Goal: Book appointment/travel/reservation

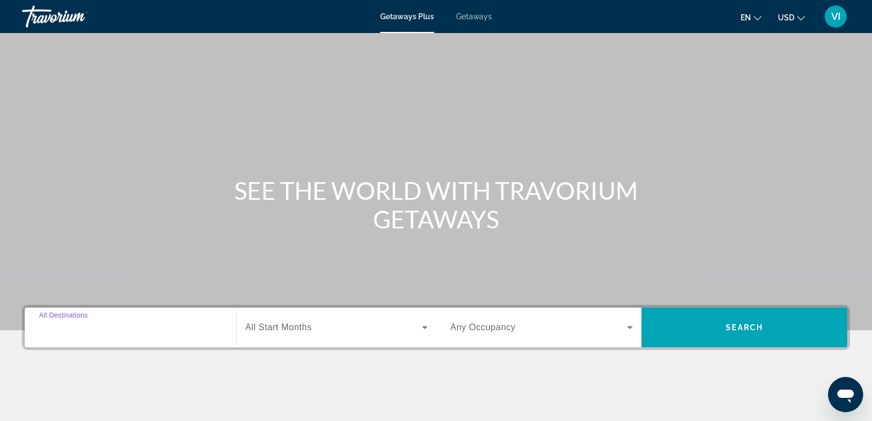
click at [114, 331] on input "Destination All Destinations" at bounding box center [130, 327] width 183 height 13
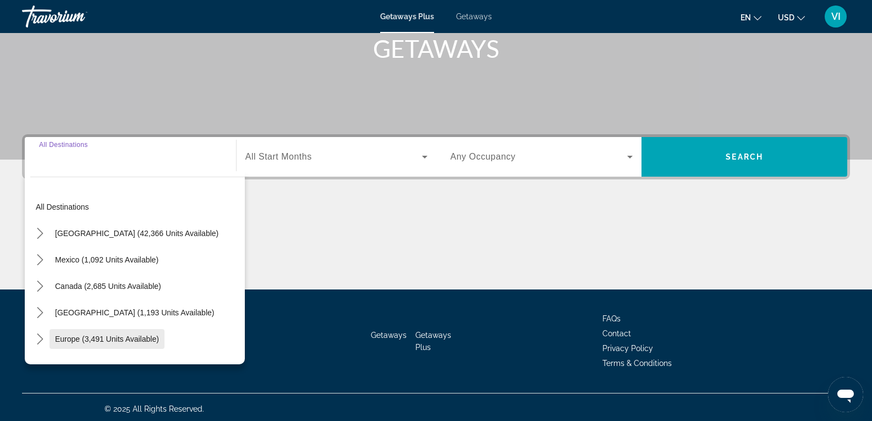
scroll to position [174, 0]
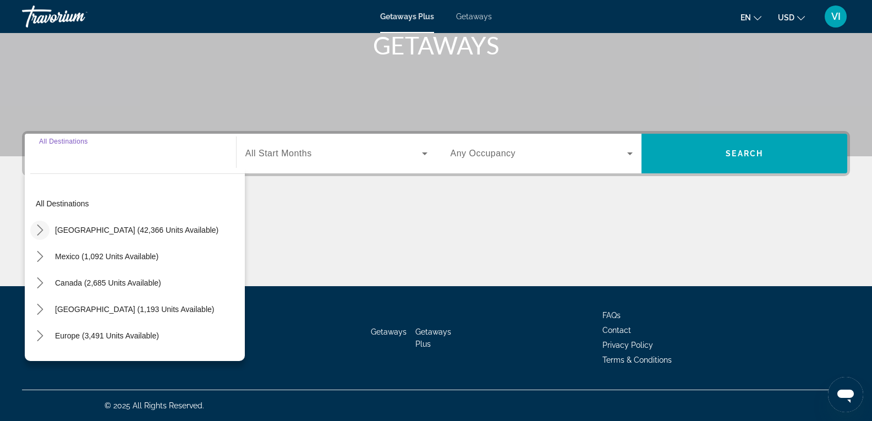
click at [39, 225] on icon "Toggle United States (42,366 units available) submenu" at bounding box center [40, 230] width 11 height 11
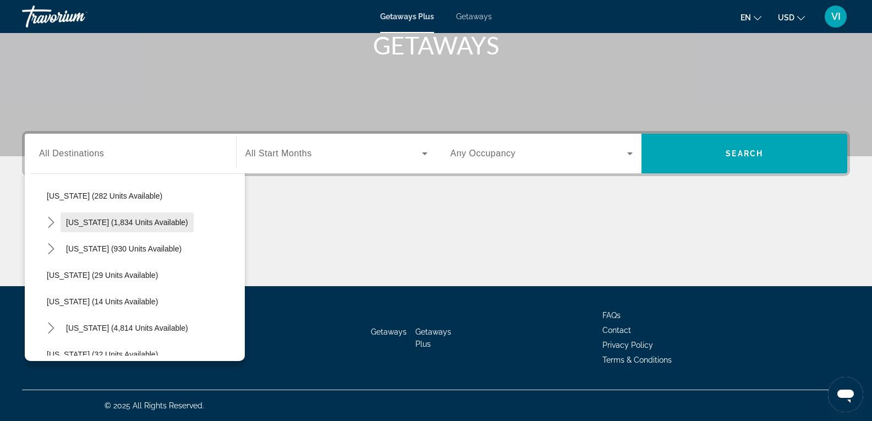
scroll to position [142, 0]
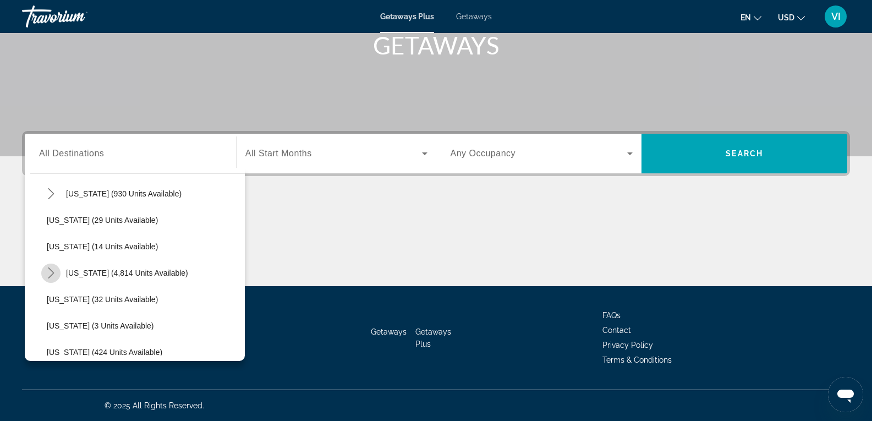
click at [52, 271] on icon "Toggle Florida (4,814 units available) submenu" at bounding box center [51, 272] width 6 height 11
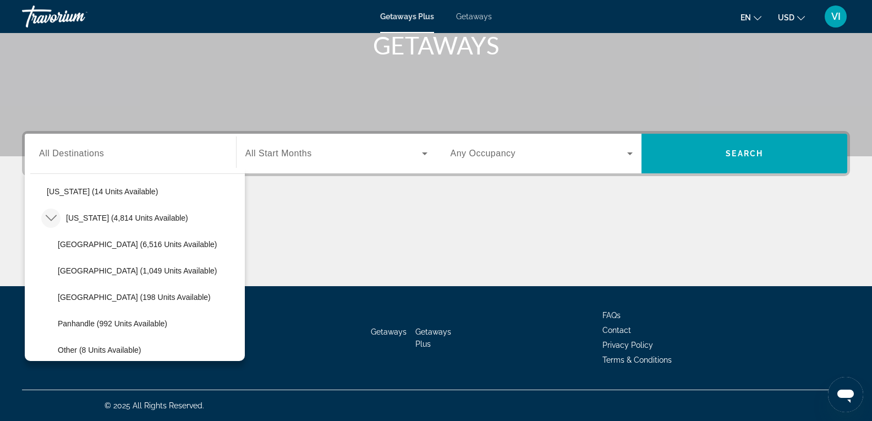
click at [101, 270] on span "[GEOGRAPHIC_DATA] (1,049 units available)" at bounding box center [137, 270] width 159 height 9
type input "**********"
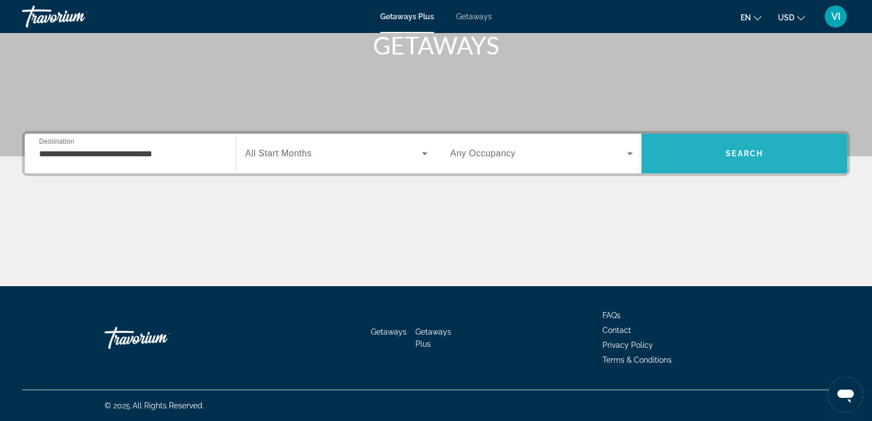
click at [751, 149] on span "Search" at bounding box center [745, 153] width 206 height 26
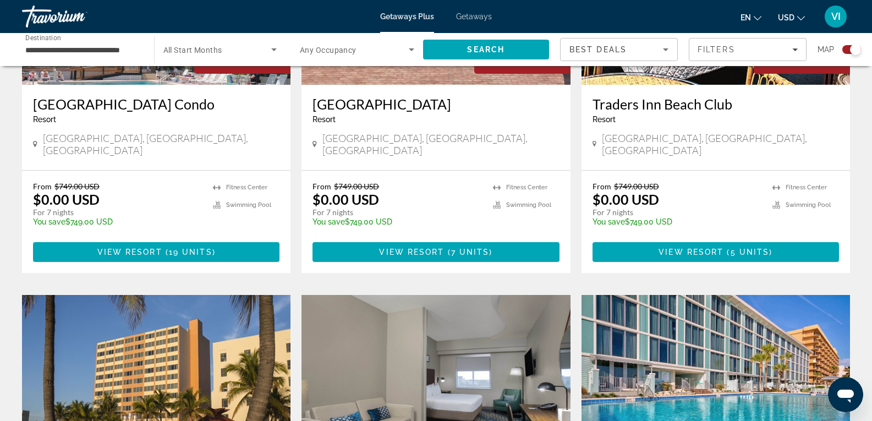
scroll to position [1541, 0]
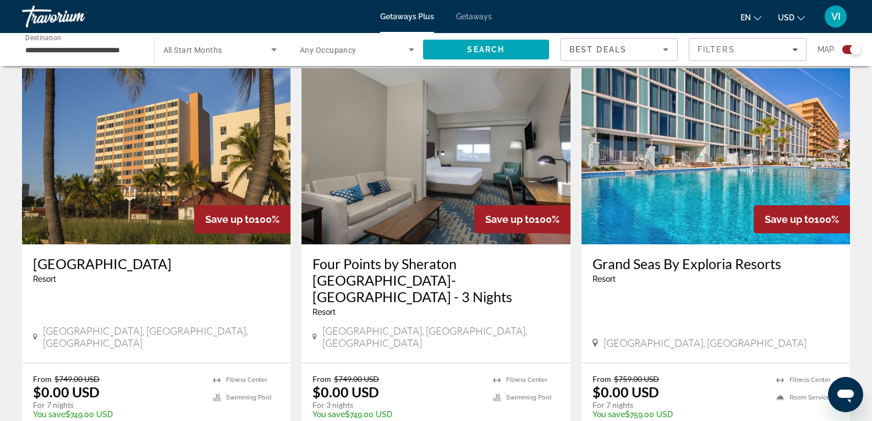
click at [140, 176] on img "Main content" at bounding box center [156, 156] width 269 height 176
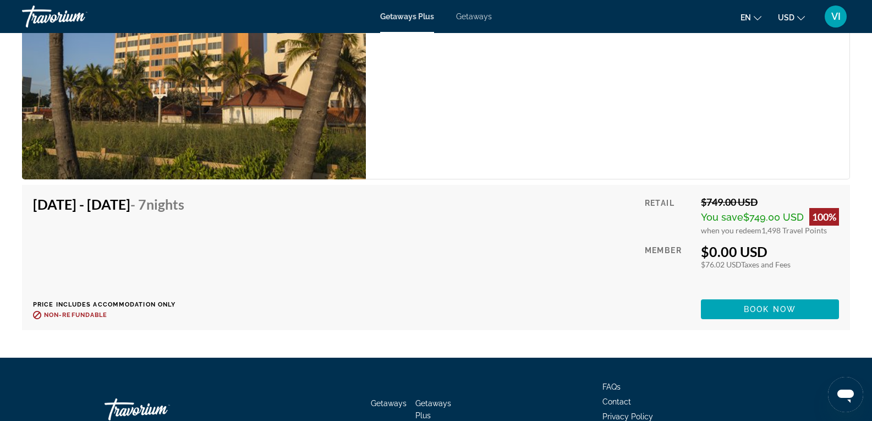
scroll to position [2014, 0]
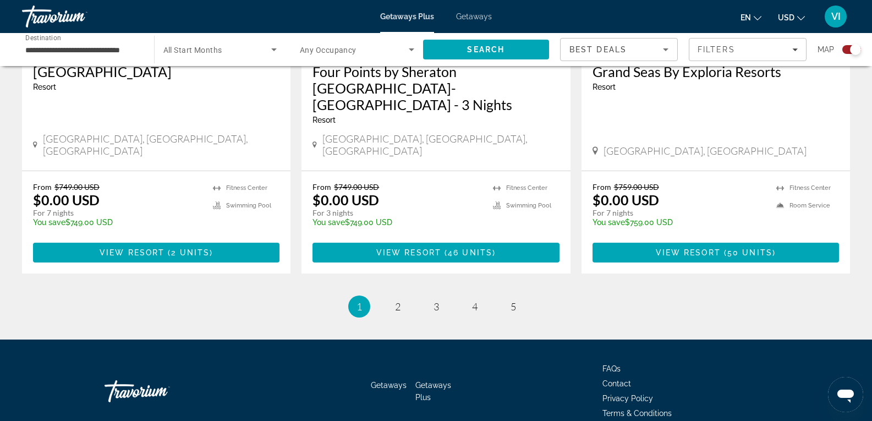
scroll to position [1733, 0]
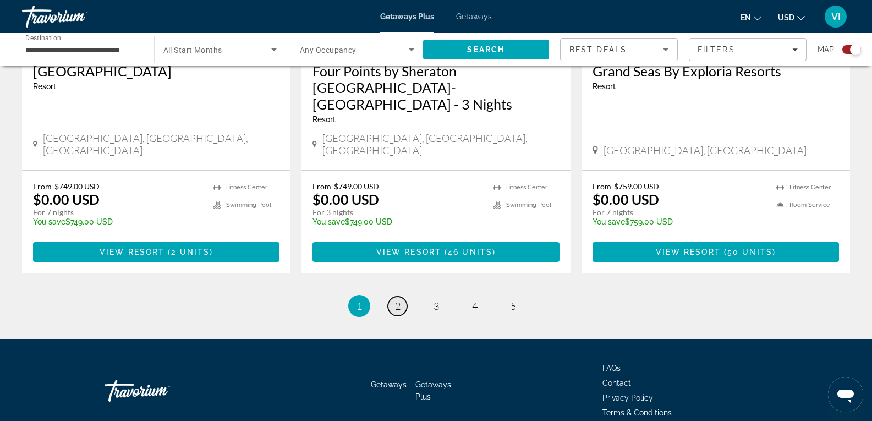
click at [396, 300] on span "2" at bounding box center [398, 306] width 6 height 12
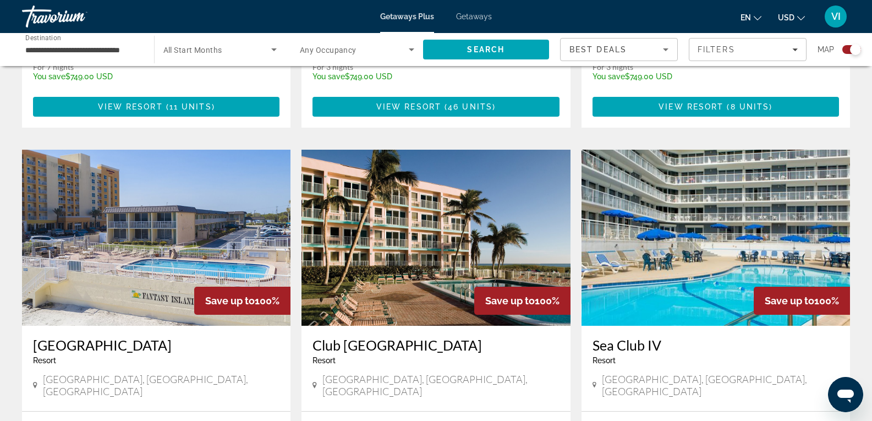
scroll to position [770, 0]
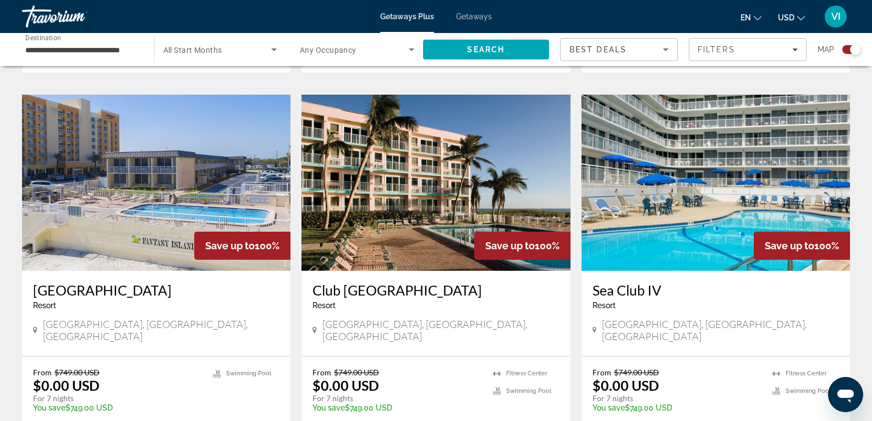
click at [401, 200] on img "Main content" at bounding box center [436, 183] width 269 height 176
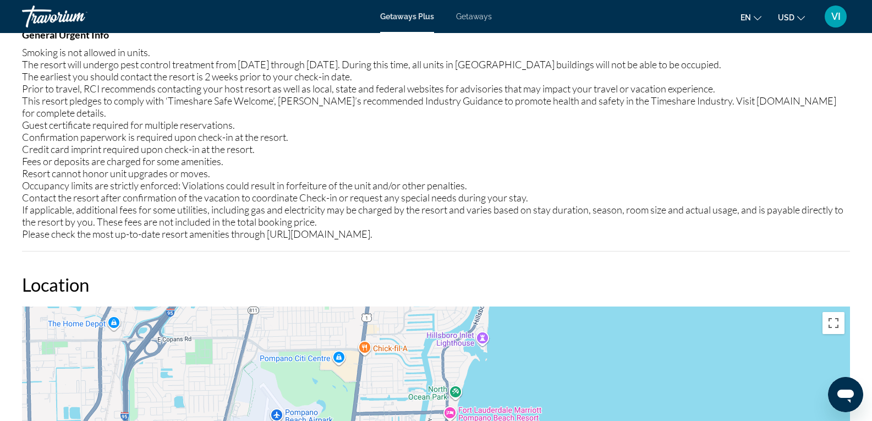
scroll to position [1177, 0]
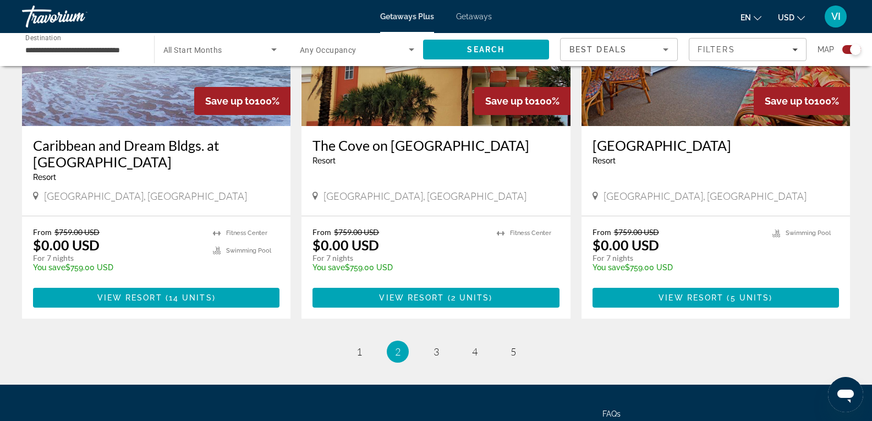
scroll to position [1733, 0]
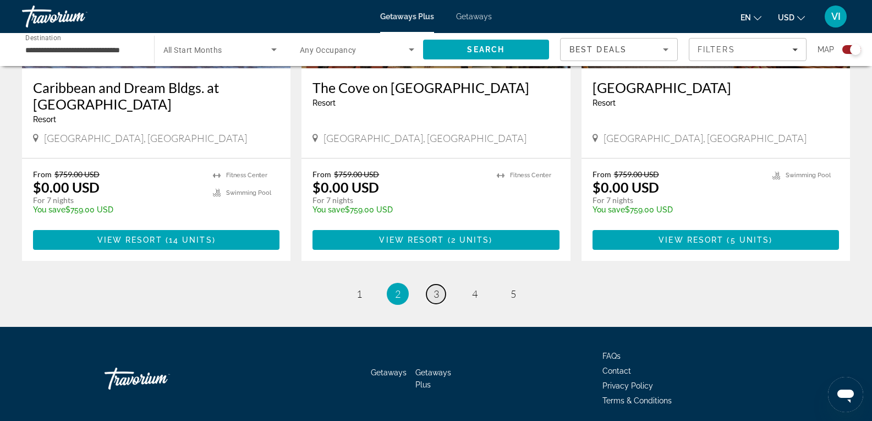
click at [434, 288] on span "3" at bounding box center [437, 294] width 6 height 12
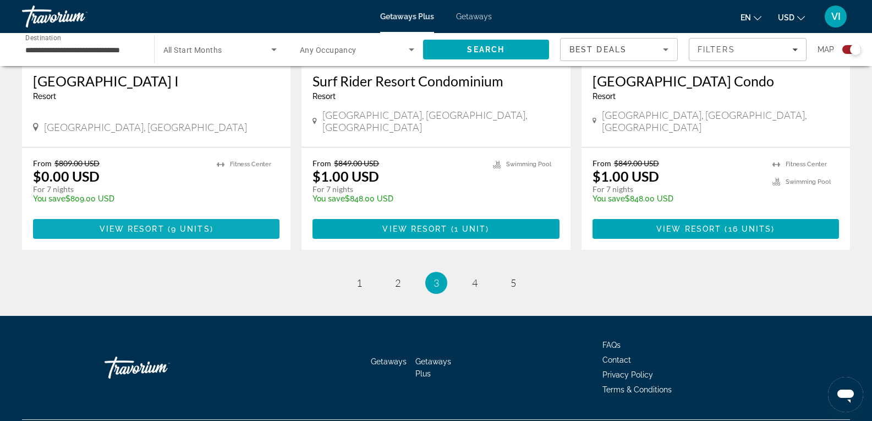
scroll to position [1700, 0]
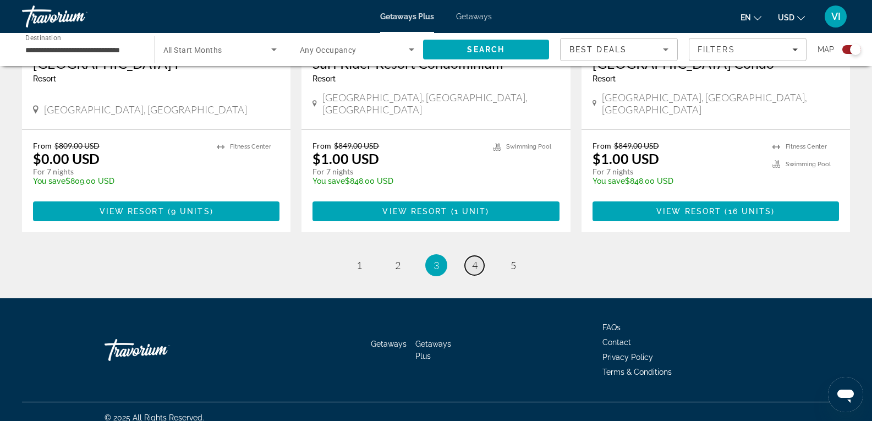
click at [473, 259] on span "4" at bounding box center [475, 265] width 6 height 12
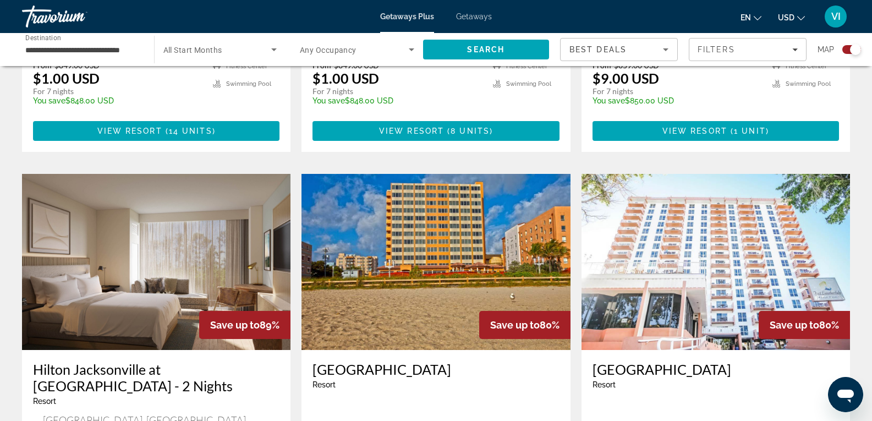
scroll to position [1541, 0]
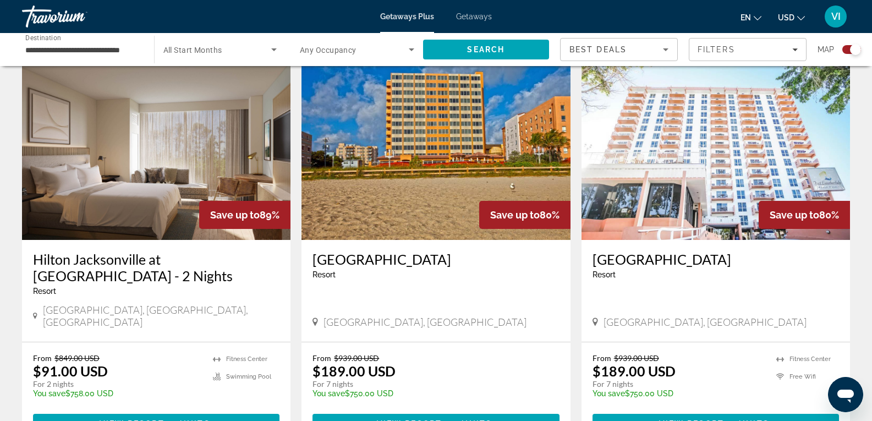
click at [448, 201] on img "Main content" at bounding box center [436, 152] width 269 height 176
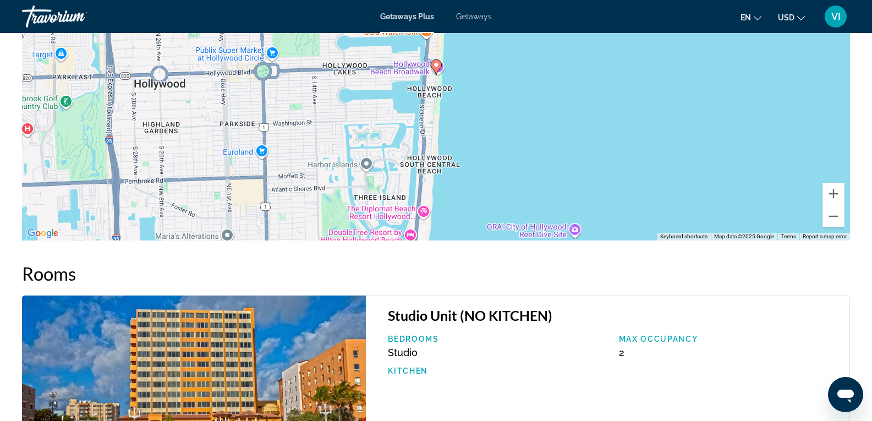
scroll to position [1321, 0]
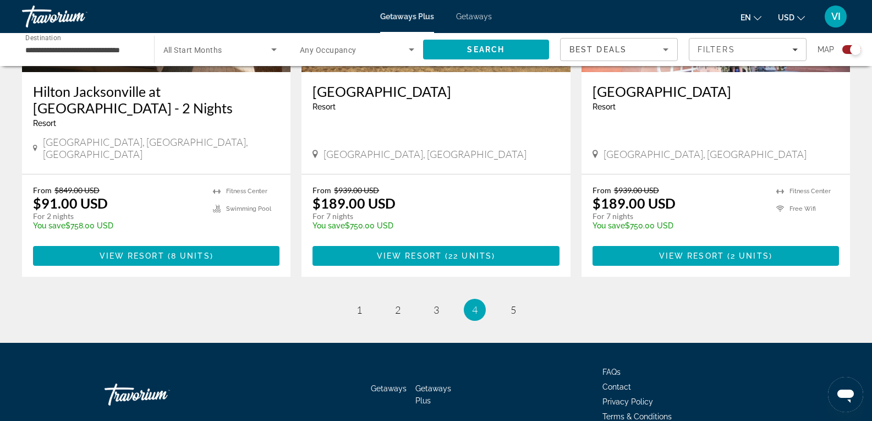
scroll to position [1733, 0]
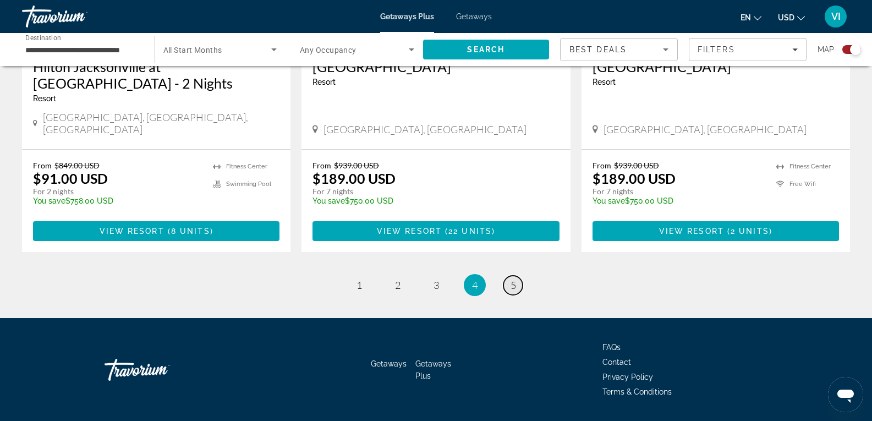
click at [513, 279] on span "5" at bounding box center [514, 285] width 6 height 12
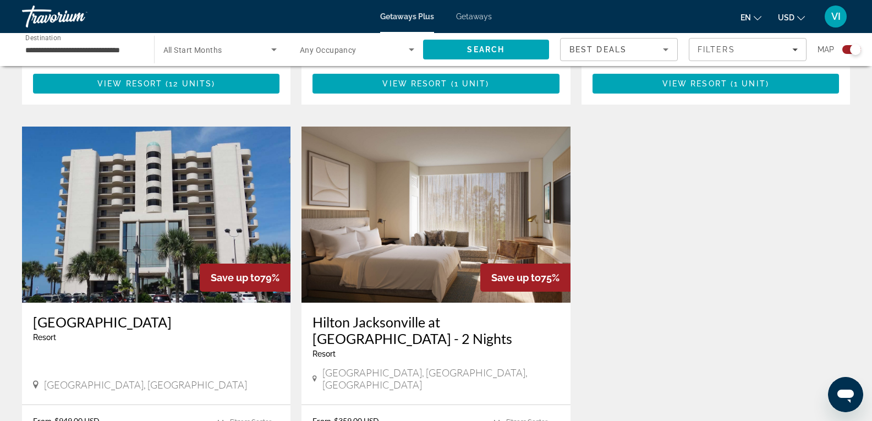
scroll to position [1266, 0]
